Goal: Task Accomplishment & Management: Manage account settings

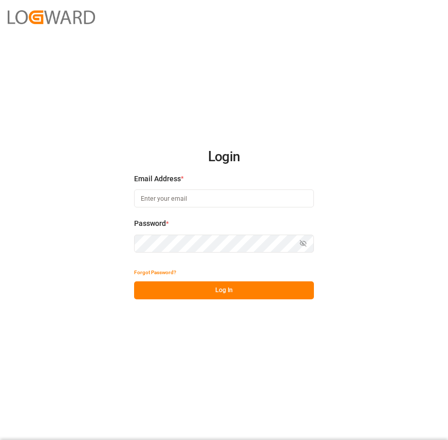
click at [178, 205] on input at bounding box center [224, 199] width 180 height 18
click at [0, 440] on com-1password-button at bounding box center [0, 440] width 0 height 0
type input "lovish.kumar@logward.com"
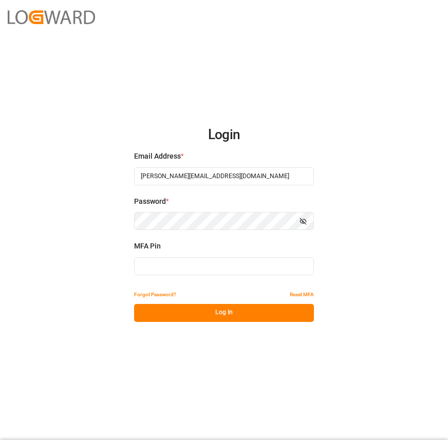
type input "714915"
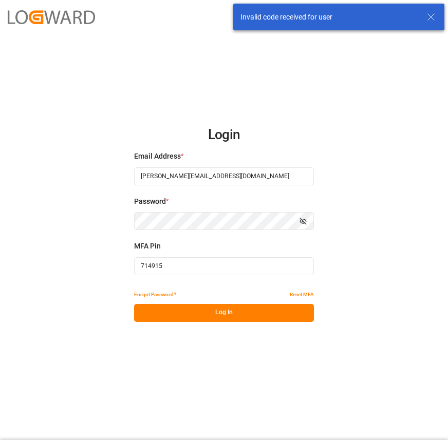
click at [158, 266] on input "714915" at bounding box center [224, 266] width 180 height 18
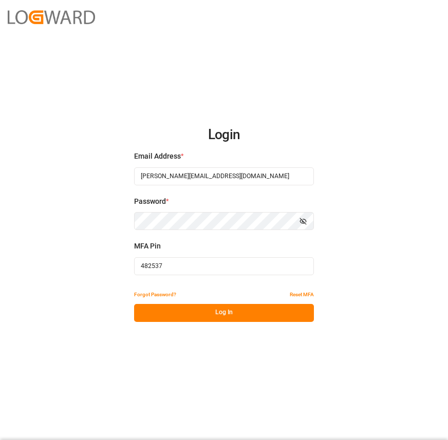
type input "482537"
click at [191, 308] on button "Log In" at bounding box center [224, 313] width 180 height 18
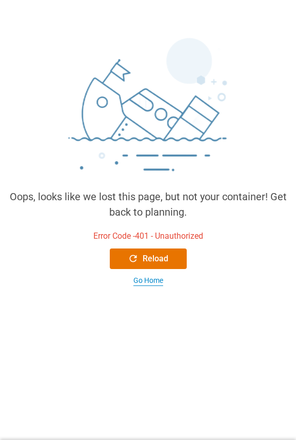
click at [155, 280] on div "Go Home" at bounding box center [149, 280] width 30 height 11
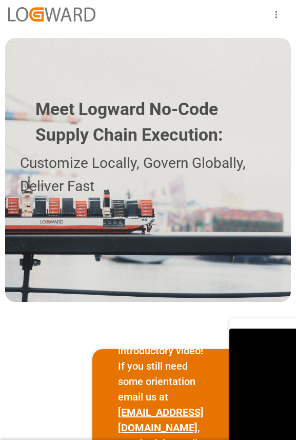
click at [296, 60] on html "Log In Meet Logward No-Code Supply Chain Execution: Customize Locally, Govern G…" at bounding box center [148, 220] width 296 height 440
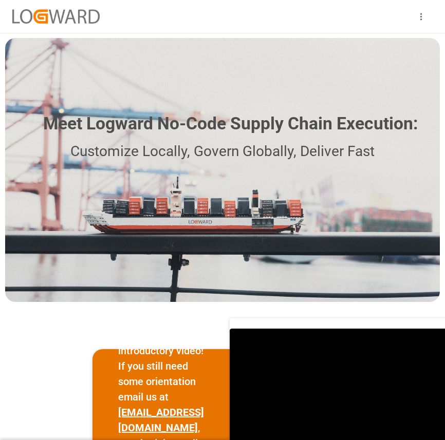
click at [296, 22] on button "show more" at bounding box center [420, 16] width 23 height 23
click at [296, 35] on icon "account of current user" at bounding box center [394, 31] width 11 height 11
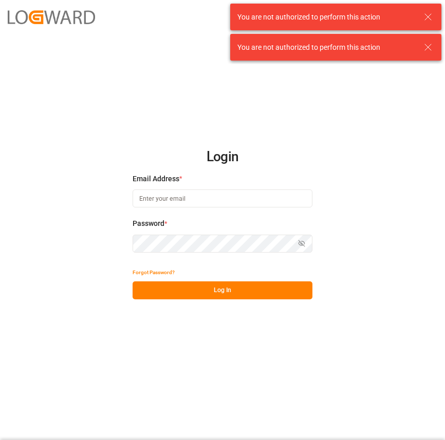
click at [174, 201] on input at bounding box center [223, 199] width 180 height 18
type input "lovish.kumar@logward.com"
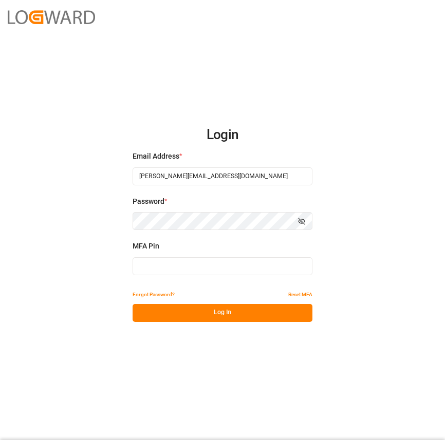
click at [271, 276] on div "MFA Pin" at bounding box center [223, 263] width 180 height 45
type input "058744"
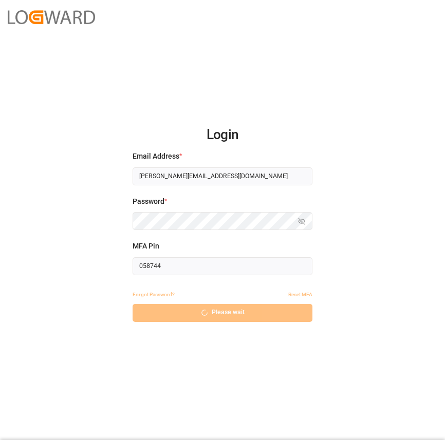
click at [271, 265] on input "058744" at bounding box center [223, 266] width 180 height 18
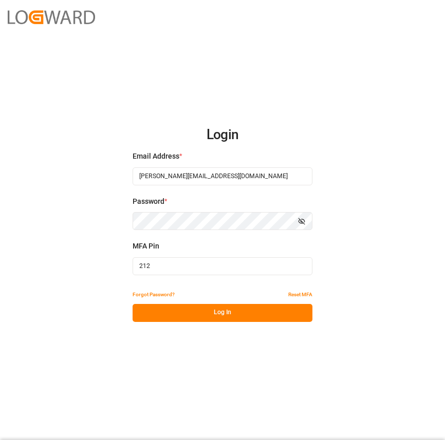
click at [224, 267] on input "212" at bounding box center [223, 266] width 180 height 18
type input "212239"
click at [214, 318] on button "Log In" at bounding box center [223, 313] width 180 height 18
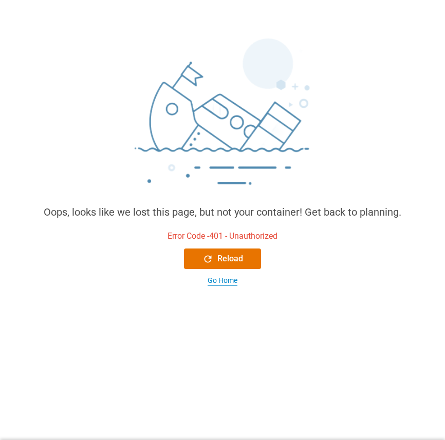
click at [222, 278] on div "Go Home" at bounding box center [223, 280] width 30 height 11
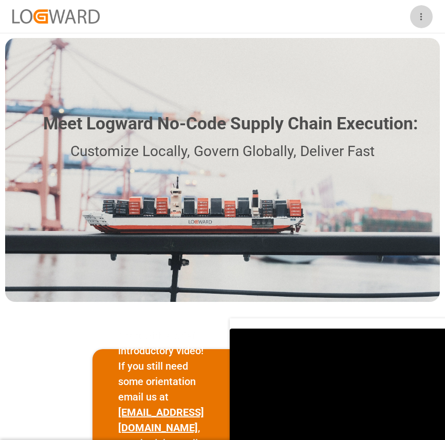
click at [419, 18] on icon "show more" at bounding box center [421, 16] width 11 height 11
click at [397, 37] on button "account of current user" at bounding box center [394, 31] width 23 height 23
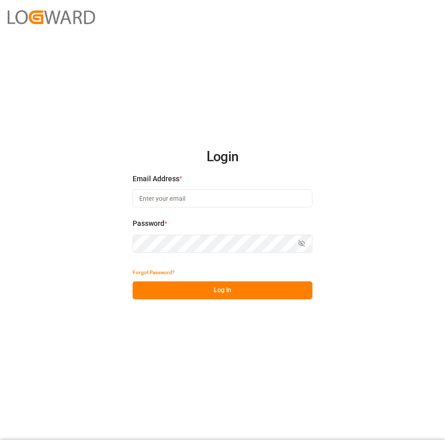
click at [243, 199] on input at bounding box center [223, 199] width 180 height 18
type input "lovish.kumar@logward.com"
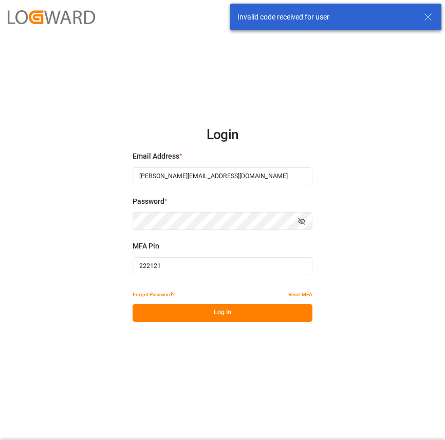
click at [185, 269] on input "222121" at bounding box center [223, 266] width 180 height 18
type input "\"
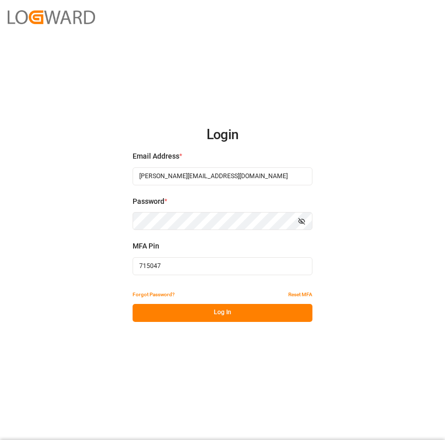
type input "715047"
click at [197, 322] on button "Log In" at bounding box center [223, 313] width 180 height 18
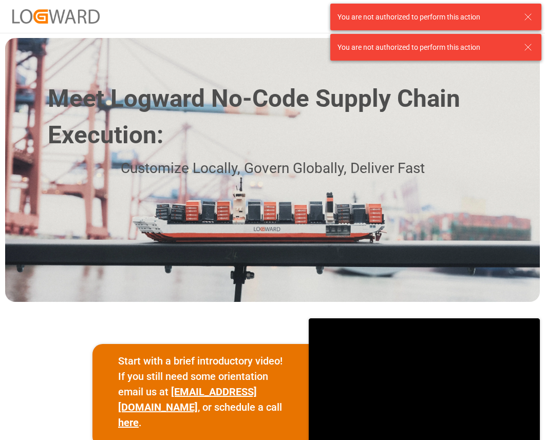
click at [529, 18] on icon at bounding box center [528, 17] width 12 height 12
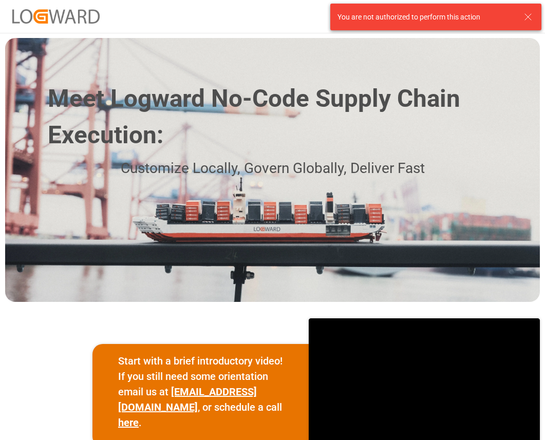
click at [527, 17] on line at bounding box center [528, 17] width 6 height 6
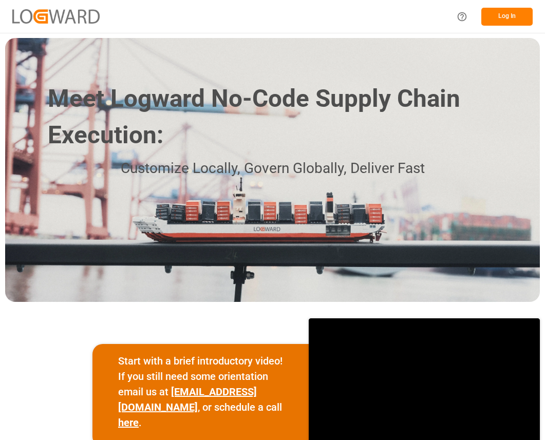
click at [503, 21] on button "Log In" at bounding box center [506, 17] width 51 height 18
